Goal: Navigation & Orientation: Go to known website

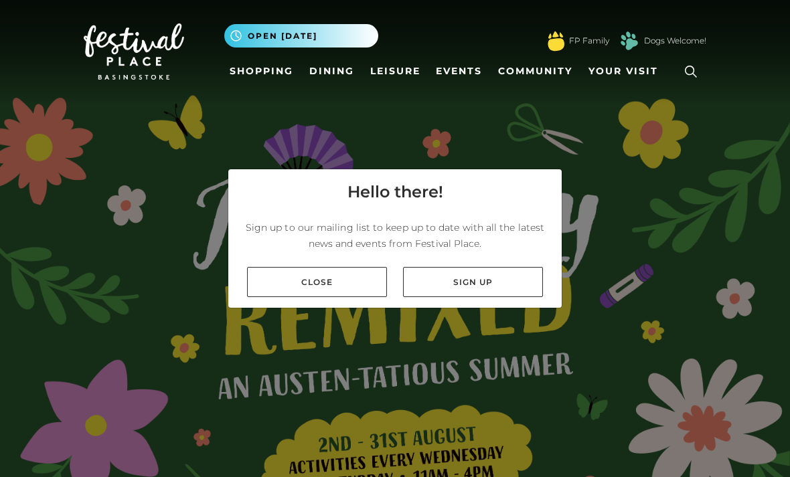
click at [349, 297] on link "Close" at bounding box center [317, 282] width 140 height 30
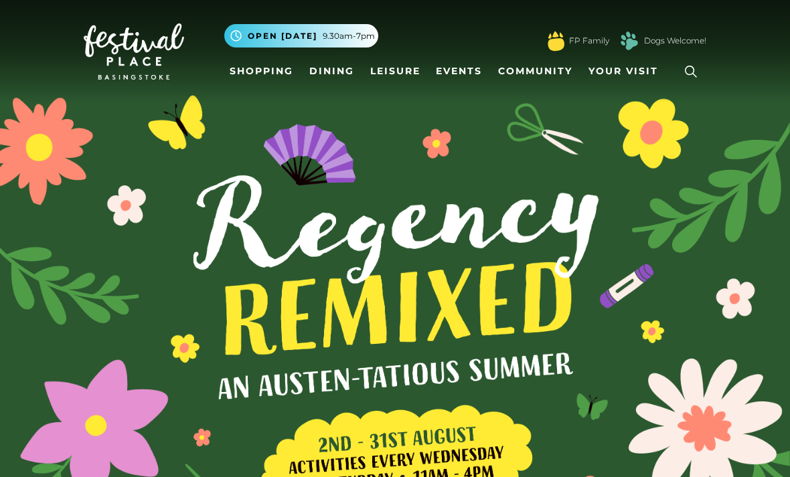
click at [276, 70] on link "Shopping" at bounding box center [261, 71] width 74 height 25
click at [335, 68] on link "Dining" at bounding box center [332, 71] width 56 height 25
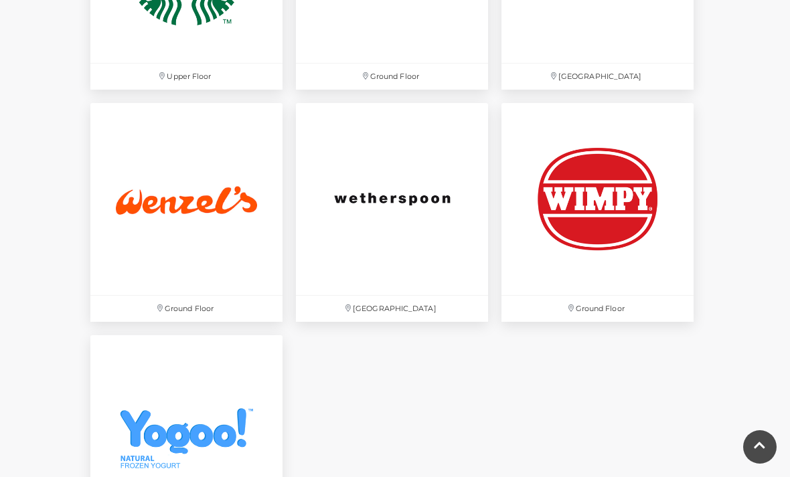
scroll to position [3849, 0]
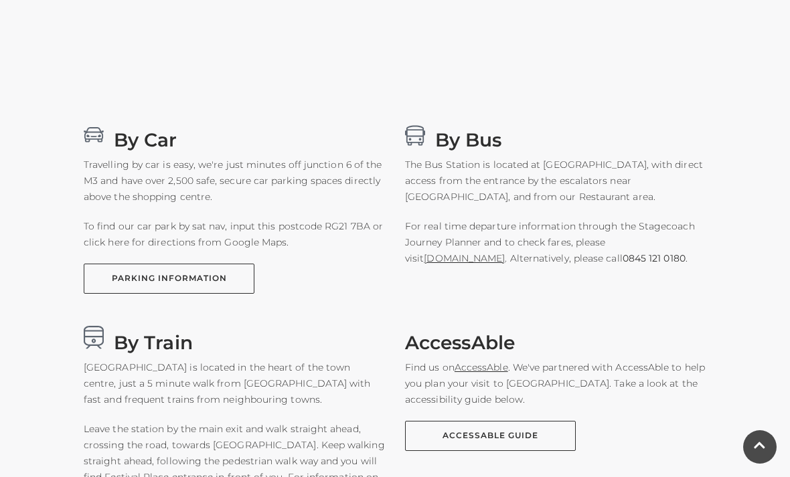
scroll to position [746, 0]
click at [489, 264] on link "www.stagecoachbus.com" at bounding box center [464, 259] width 81 height 12
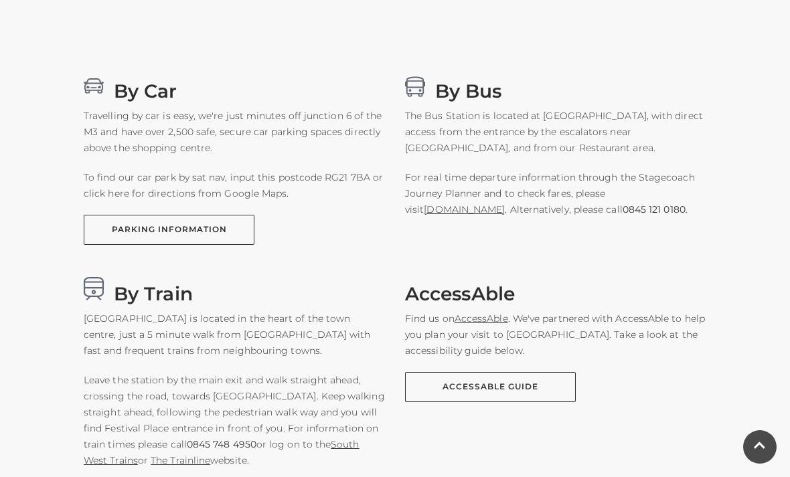
scroll to position [799, 0]
